Goal: Task Accomplishment & Management: Manage account settings

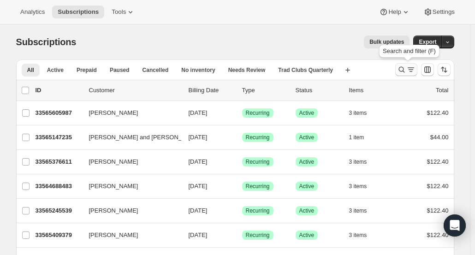
click at [403, 70] on icon "Search and filter results" at bounding box center [401, 69] width 9 height 9
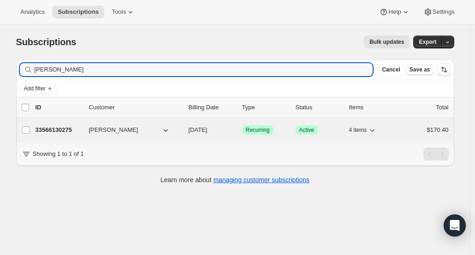
type input "[PERSON_NAME]"
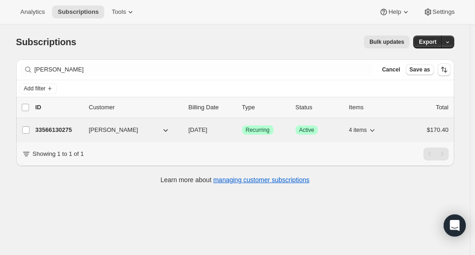
click at [66, 132] on p "33566130275" at bounding box center [59, 130] width 46 height 9
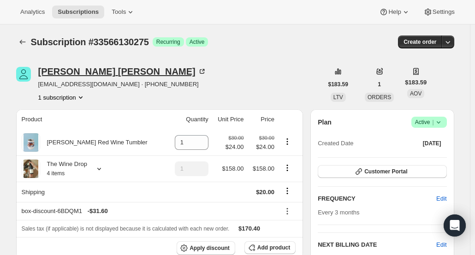
click at [113, 71] on div "[PERSON_NAME]" at bounding box center [122, 71] width 168 height 9
